Goal: Information Seeking & Learning: Learn about a topic

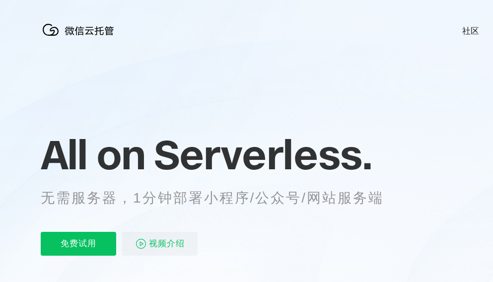
scroll to position [0, 1766]
drag, startPoint x: 303, startPoint y: 214, endPoint x: 252, endPoint y: 213, distance: 51.7
drag, startPoint x: 252, startPoint y: 213, endPoint x: 200, endPoint y: 213, distance: 52.1
click at [200, 213] on div "All on Serverless. 无需服务器，1分钟部署小程序/公众号/网站服务端 免费试用 视频介绍" at bounding box center [225, 194] width 368 height 144
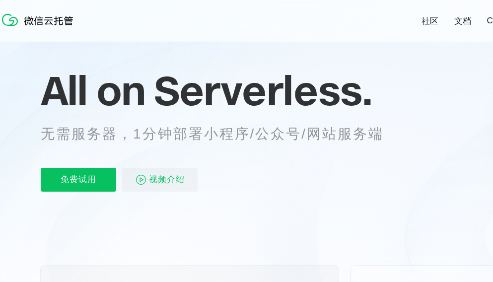
scroll to position [199, 0]
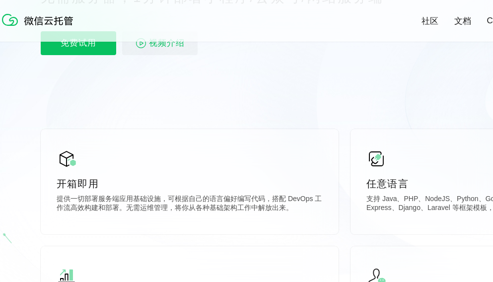
drag, startPoint x: 259, startPoint y: 86, endPoint x: 192, endPoint y: 101, distance: 69.3
click at [192, 101] on icon at bounding box center [345, 69] width 954 height 536
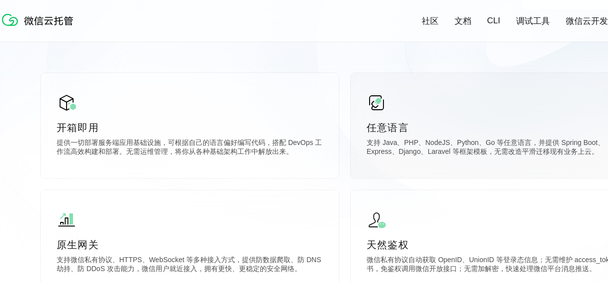
scroll to position [248, 0]
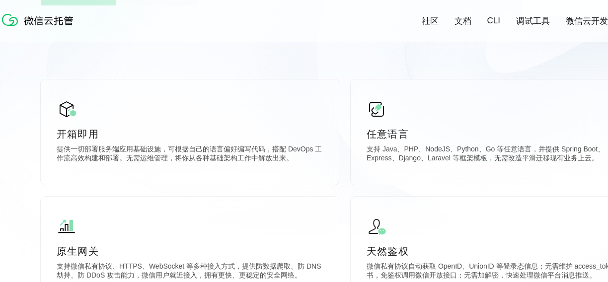
drag, startPoint x: 344, startPoint y: 62, endPoint x: 338, endPoint y: 65, distance: 6.9
drag, startPoint x: 338, startPoint y: 65, endPoint x: 314, endPoint y: 66, distance: 23.4
drag, startPoint x: 314, startPoint y: 66, endPoint x: 286, endPoint y: 66, distance: 28.8
click at [286, 66] on icon at bounding box center [345, 20] width 954 height 536
drag, startPoint x: 368, startPoint y: 45, endPoint x: 329, endPoint y: 50, distance: 38.6
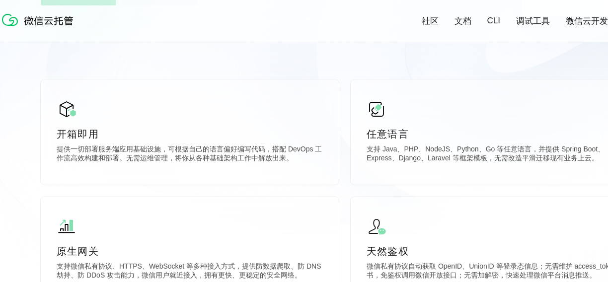
click at [329, 50] on icon at bounding box center [345, 20] width 954 height 536
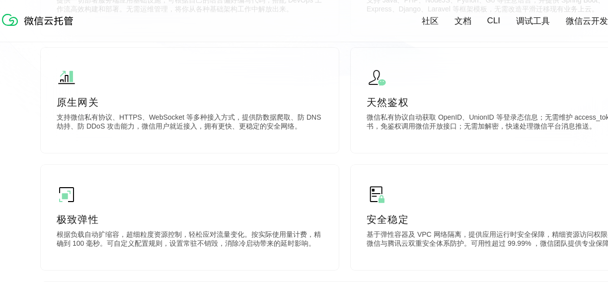
scroll to position [497, 0]
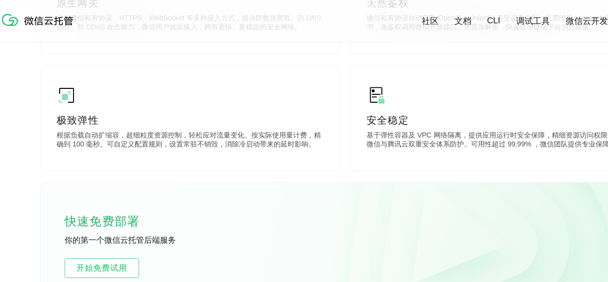
drag, startPoint x: 370, startPoint y: 181, endPoint x: 355, endPoint y: 180, distance: 15.4
click at [355, 180] on div "开箱即用 提供一切部署服务端应用基础设施，可根据自己的语言偏好编写代码，搭配 DevOps 工作流高效构建和部署。无需运维管理，将你从各种基础架构工作中解放出…" at bounding box center [345, 66] width 608 height 471
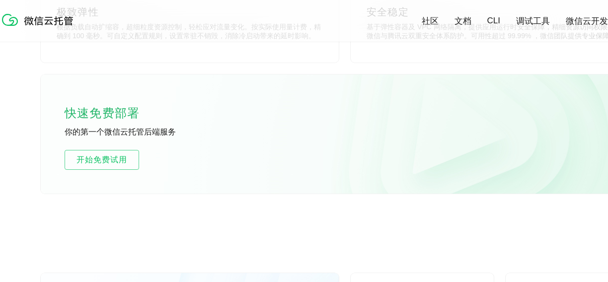
scroll to position [695, 0]
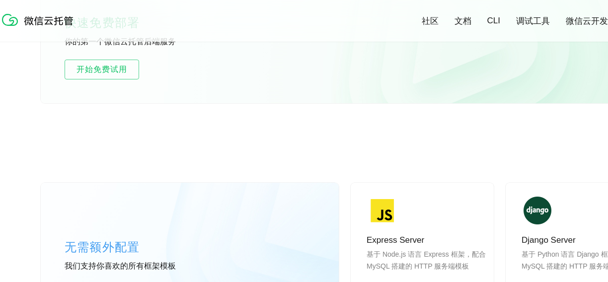
drag, startPoint x: 350, startPoint y: 145, endPoint x: 286, endPoint y: 144, distance: 64.1
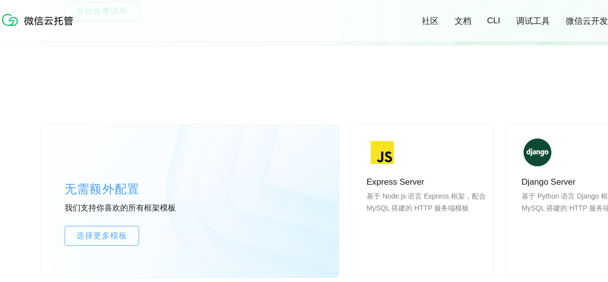
scroll to position [844, 0]
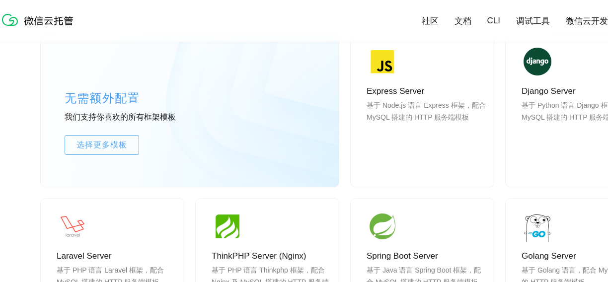
click at [345, 131] on div "无需额外配置 我们支持你喜欢的所有框架模板 选择更多模板 Express Server 基于 Node.js 语言 Express 框架，配合 MySQL 搭…" at bounding box center [345, 252] width 608 height 527
drag, startPoint x: 345, startPoint y: 131, endPoint x: 343, endPoint y: 106, distance: 25.4
click at [343, 106] on div "无需额外配置 我们支持你喜欢的所有框架模板 选择更多模板 Express Server 基于 Node.js 语言 Express 框架，配合 MySQL 搭…" at bounding box center [345, 252] width 608 height 527
drag, startPoint x: 348, startPoint y: 108, endPoint x: 348, endPoint y: 94, distance: 13.9
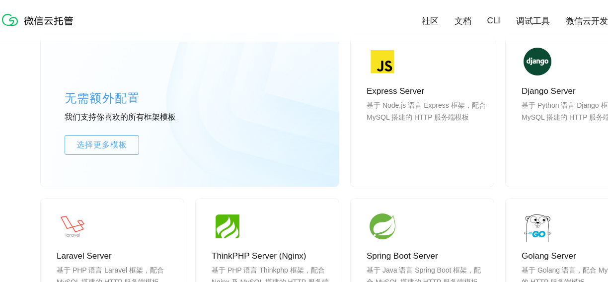
click at [348, 94] on div "无需额外配置 我们支持你喜欢的所有框架模板 选择更多模板 Express Server 基于 Node.js 语言 Express 框架，配合 MySQL 搭…" at bounding box center [345, 252] width 608 height 527
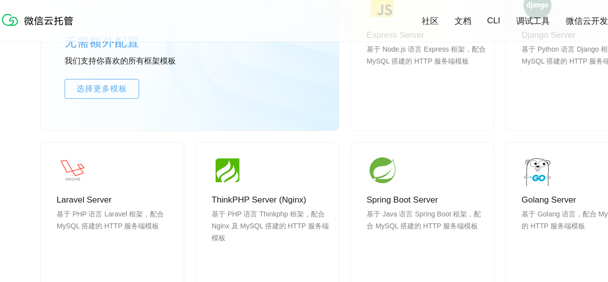
scroll to position [944, 0]
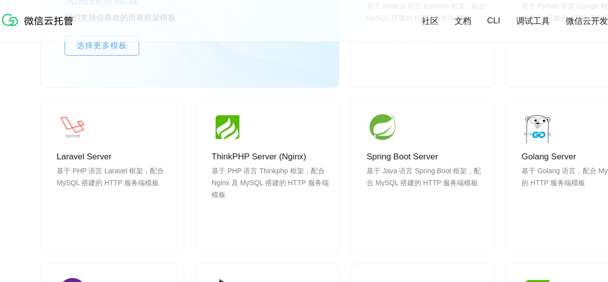
click at [348, 94] on div "无需额外配置 我们支持你喜欢的所有框架模板 选择更多模板 Express Server 基于 Node.js 语言 Express 框架，配合 MySQL 搭…" at bounding box center [345, 153] width 608 height 527
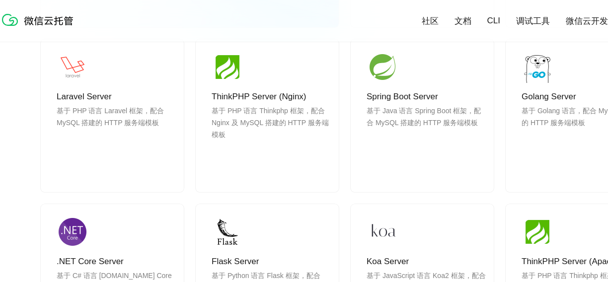
scroll to position [1142, 0]
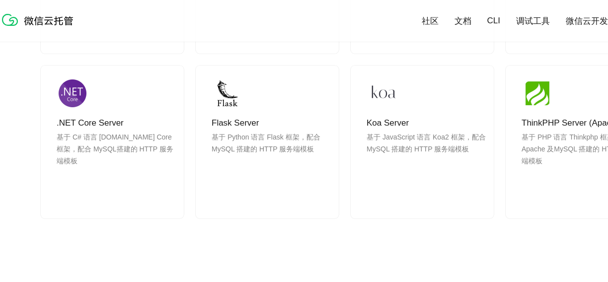
drag, startPoint x: 351, startPoint y: 104, endPoint x: 343, endPoint y: 88, distance: 17.8
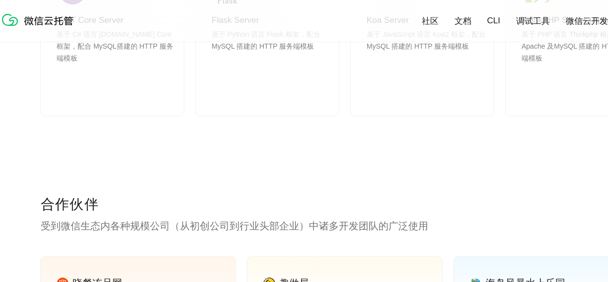
scroll to position [1341, 0]
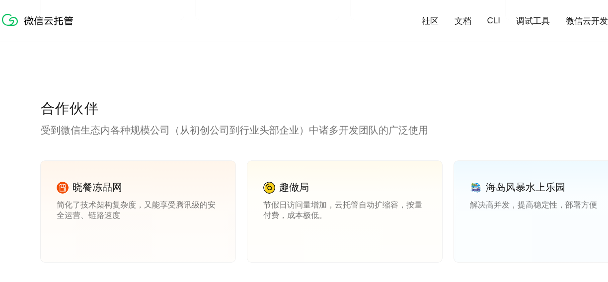
drag, startPoint x: 346, startPoint y: 95, endPoint x: 294, endPoint y: 95, distance: 52.2
drag, startPoint x: 294, startPoint y: 95, endPoint x: 280, endPoint y: 94, distance: 14.0
drag, startPoint x: 280, startPoint y: 94, endPoint x: 226, endPoint y: 94, distance: 53.6
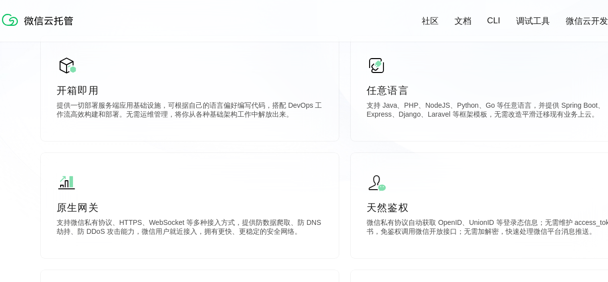
scroll to position [0, 0]
